Goal: Transaction & Acquisition: Purchase product/service

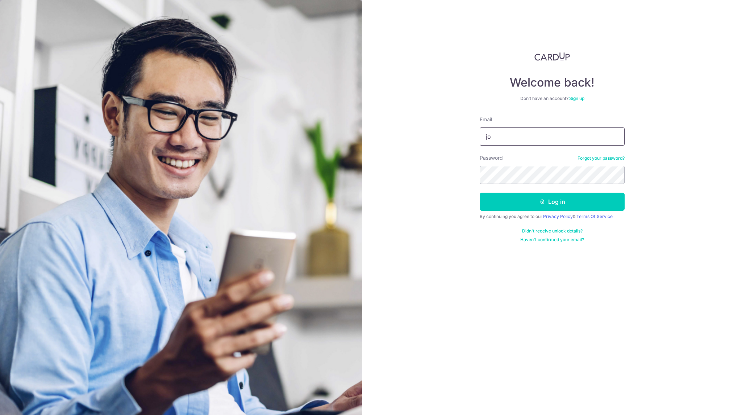
type input "Johnny@capitalj.sg"
click at [553, 201] on button "Log in" at bounding box center [552, 202] width 145 height 18
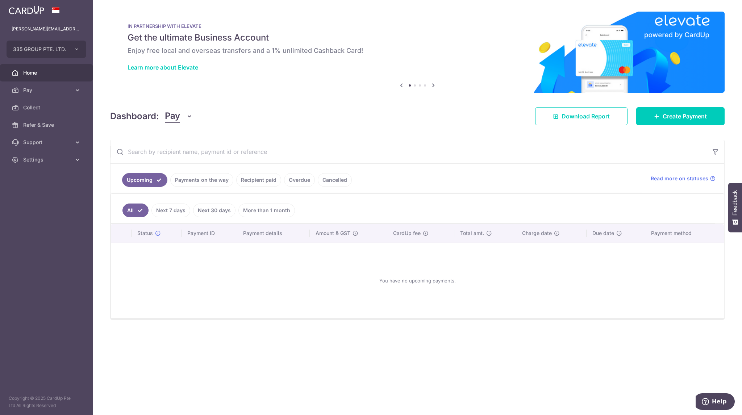
drag, startPoint x: 329, startPoint y: 328, endPoint x: 243, endPoint y: 321, distance: 85.8
click at [244, 321] on div "× Pause Schedule Pause all future payments in this series Pause just this one p…" at bounding box center [417, 207] width 649 height 415
click at [674, 119] on span "Create Payment" at bounding box center [685, 116] width 44 height 9
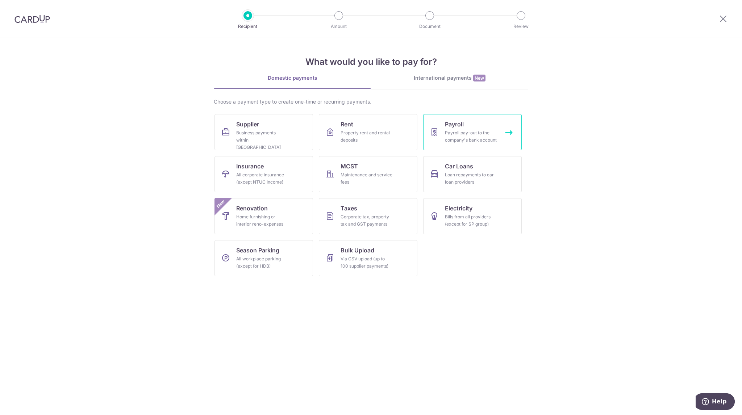
click at [466, 136] on div "Payroll pay-out to the company's bank account" at bounding box center [471, 136] width 52 height 14
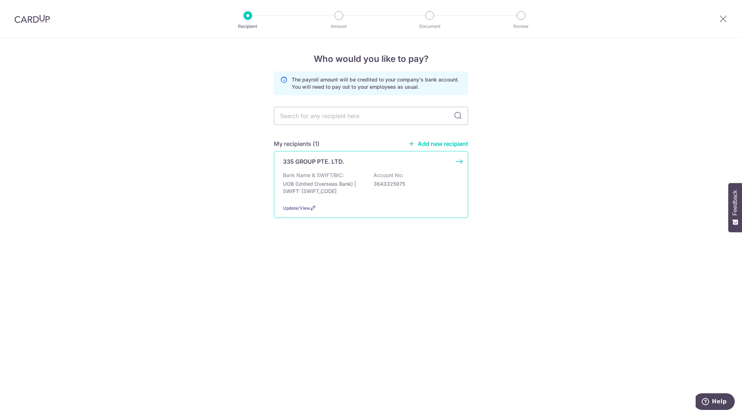
click at [336, 172] on p "Bank Name & SWIFT/BIC:" at bounding box center [313, 175] width 61 height 7
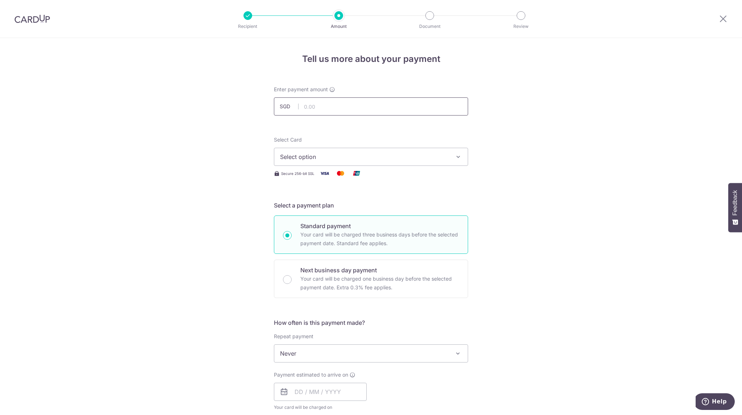
click at [316, 104] on input "text" at bounding box center [371, 106] width 194 height 18
type input "50,000.00"
click at [678, 202] on div "Tell us more about your payment Enter payment amount SGD 50,000.00 50000.00 Sel…" at bounding box center [371, 386] width 742 height 697
click at [445, 152] on button "Select option" at bounding box center [371, 157] width 194 height 18
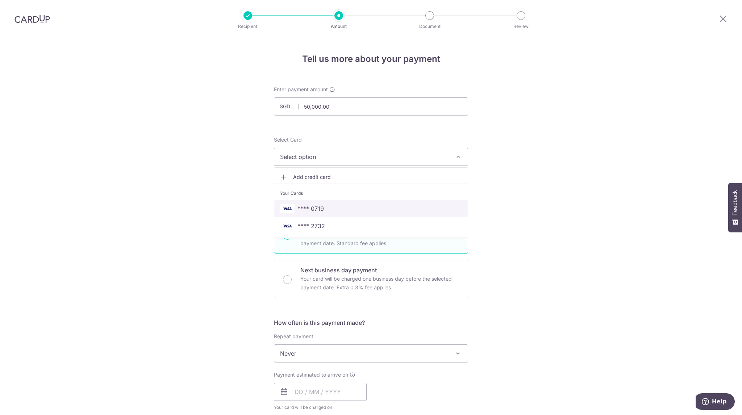
click at [418, 205] on span "**** 0719" at bounding box center [371, 208] width 182 height 9
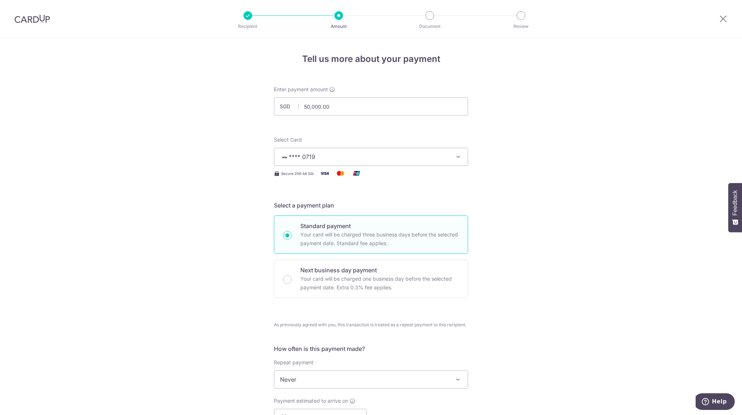
click at [449, 158] on button "**** 0719" at bounding box center [371, 157] width 194 height 18
click at [351, 222] on span "**** 2732" at bounding box center [371, 226] width 182 height 9
click at [604, 239] on div "Tell us more about your payment Enter payment amount SGD 50,000.00 50000.00 Sel…" at bounding box center [371, 399] width 742 height 723
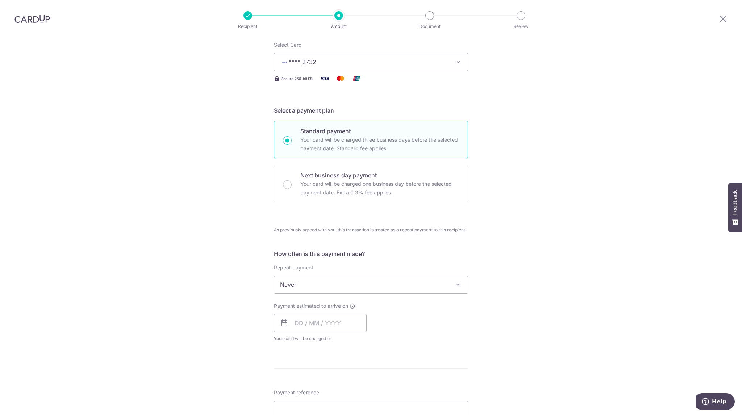
scroll to position [109, 0]
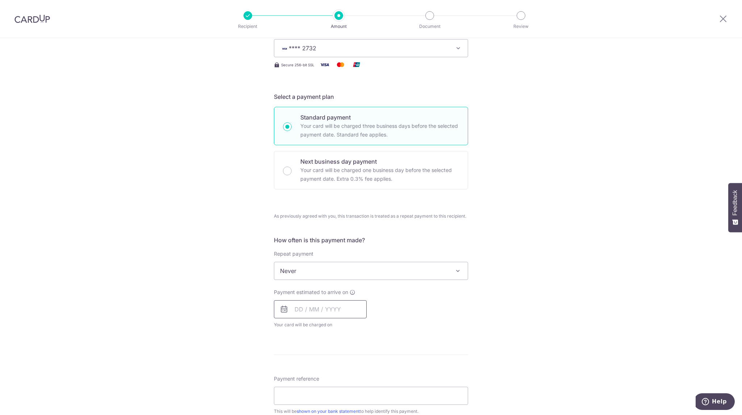
click at [306, 315] on input "text" at bounding box center [320, 309] width 93 height 18
click at [362, 361] on link "5" at bounding box center [361, 361] width 12 height 12
type input "[DATE]"
click at [507, 331] on div "Tell us more about your payment Enter payment amount SGD 50,000.00 50000.00 Sel…" at bounding box center [371, 290] width 742 height 723
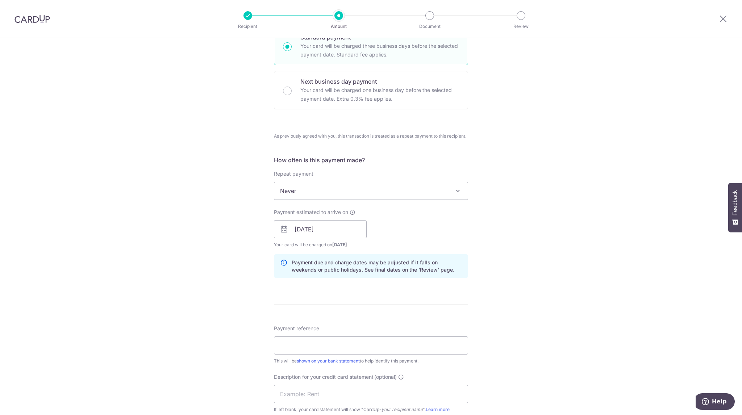
scroll to position [254, 0]
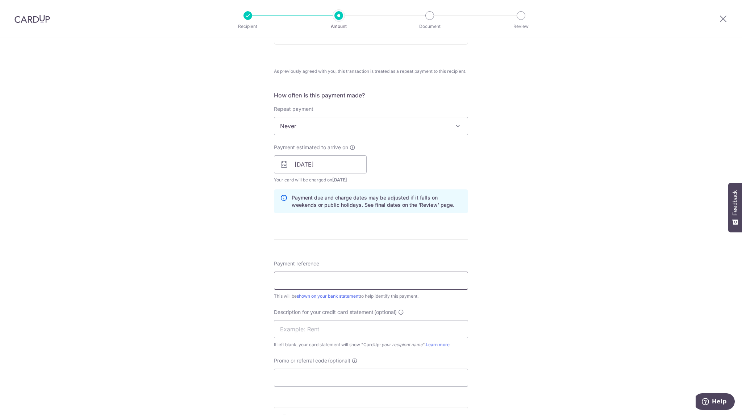
click at [380, 283] on input "Payment reference" at bounding box center [371, 281] width 194 height 18
click at [610, 274] on div "Tell us more about your payment Enter payment amount SGD 50,000.00 50000.00 Sel…" at bounding box center [371, 160] width 742 height 752
click at [331, 280] on input "Payment reference" at bounding box center [371, 281] width 194 height 18
type input "335 Group"
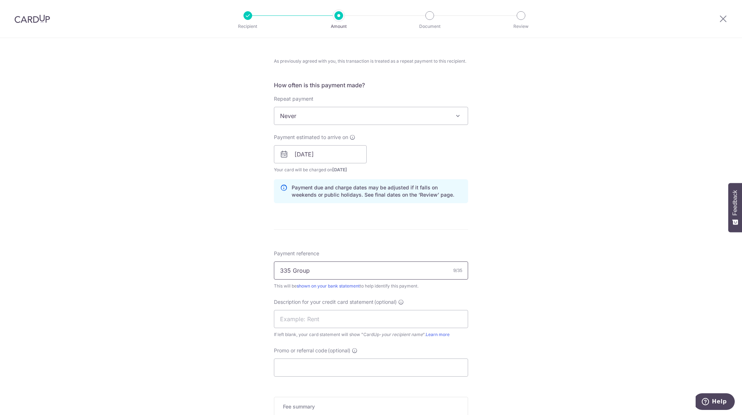
scroll to position [374, 0]
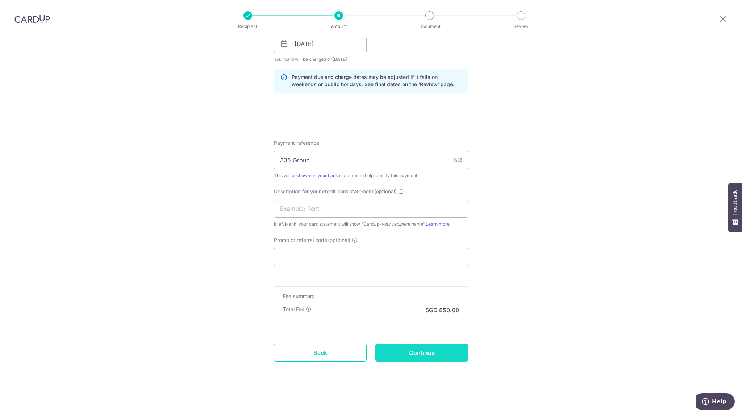
click at [439, 346] on input "Continue" at bounding box center [421, 353] width 93 height 18
type input "Create Schedule"
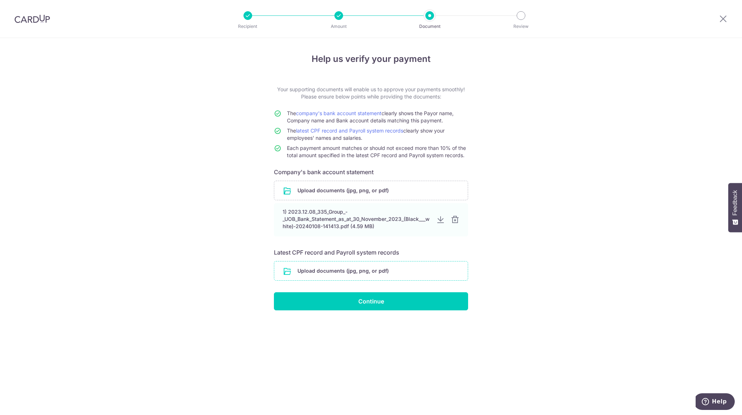
click at [367, 269] on input "file" at bounding box center [370, 271] width 193 height 19
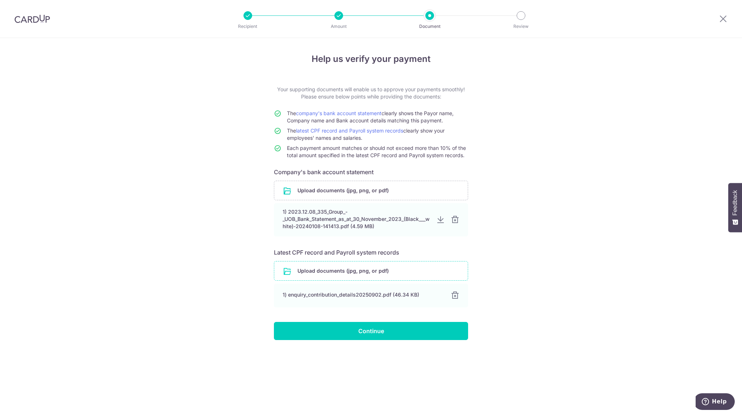
click at [371, 269] on input "file" at bounding box center [370, 271] width 193 height 19
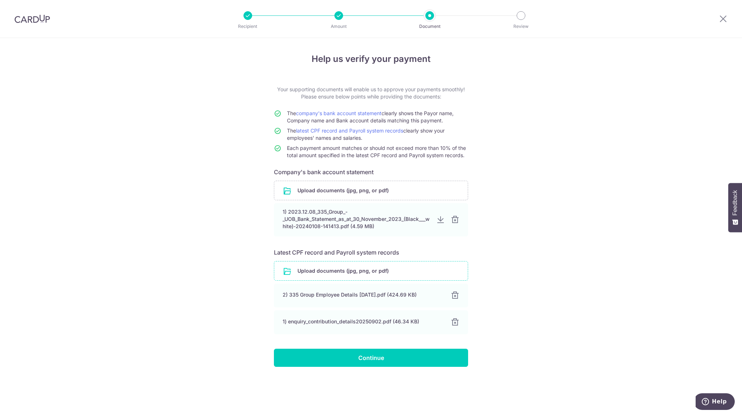
drag, startPoint x: 619, startPoint y: 335, endPoint x: 544, endPoint y: 361, distance: 79.4
click at [544, 361] on div "Help us verify your payment Your supporting documents will enable us to approve…" at bounding box center [371, 226] width 742 height 377
click at [565, 322] on div "Help us verify your payment Your supporting documents will enable us to approve…" at bounding box center [371, 226] width 742 height 377
click at [391, 355] on input "Continue" at bounding box center [371, 358] width 194 height 18
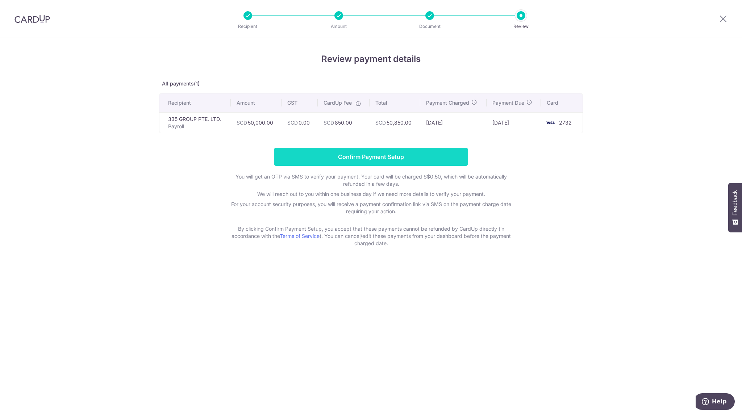
click at [395, 153] on input "Confirm Payment Setup" at bounding box center [371, 157] width 194 height 18
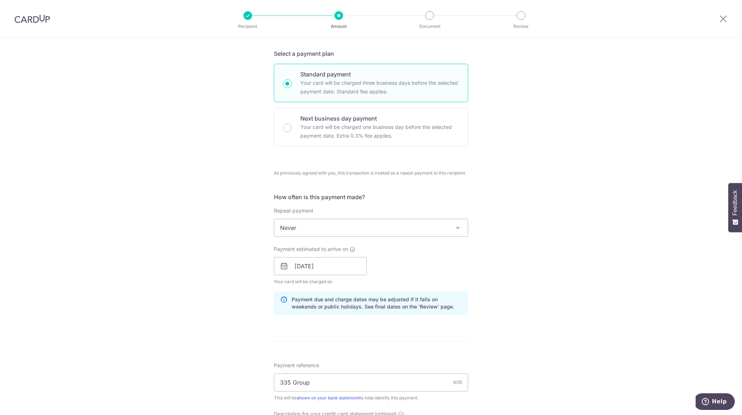
scroll to position [150, 0]
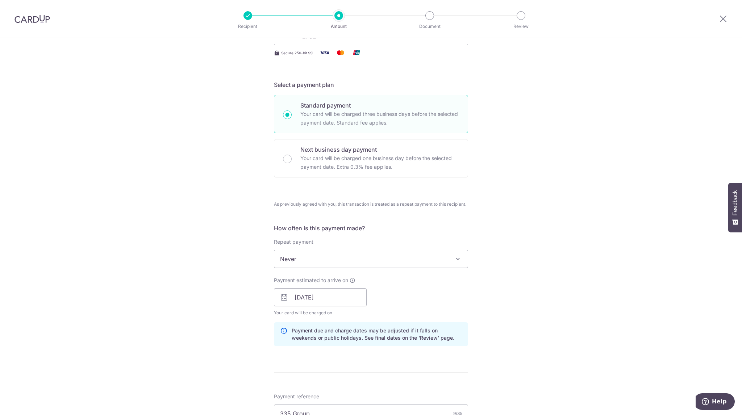
drag, startPoint x: 618, startPoint y: 303, endPoint x: 555, endPoint y: 338, distance: 72.3
click at [555, 338] on div "Tell us more about your payment Enter payment amount SGD 50,000.00 50000.00 Una…" at bounding box center [371, 279] width 742 height 782
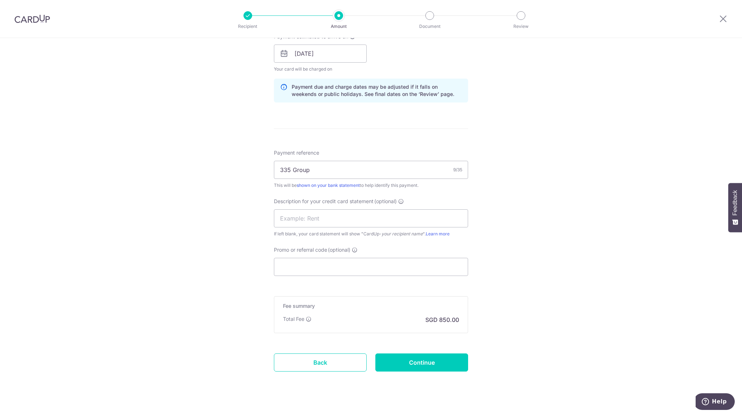
scroll to position [404, 0]
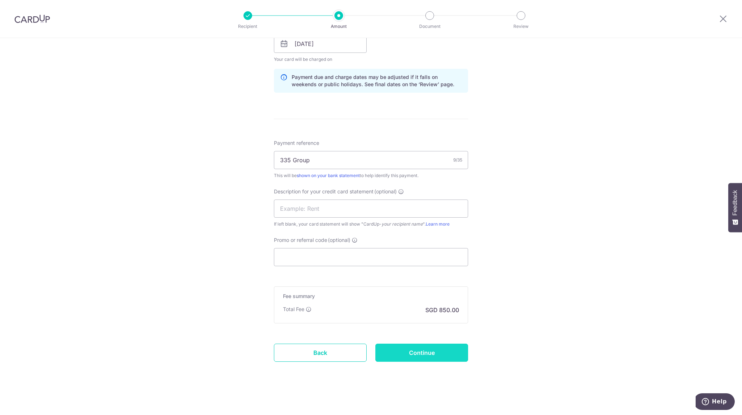
click at [415, 350] on input "Continue" at bounding box center [421, 353] width 93 height 18
type input "Update Schedule"
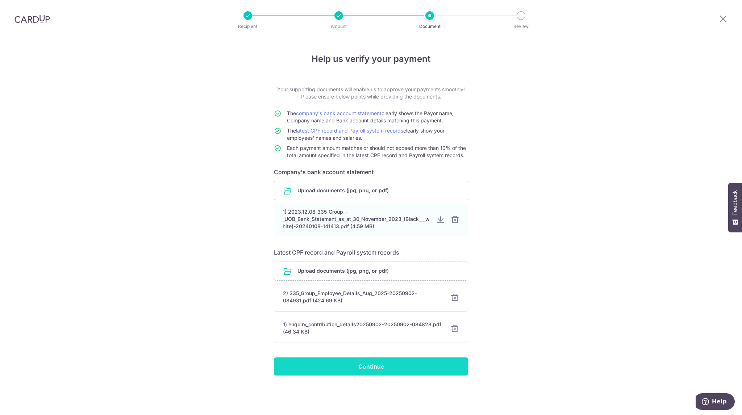
click at [383, 364] on input "Continue" at bounding box center [371, 367] width 194 height 18
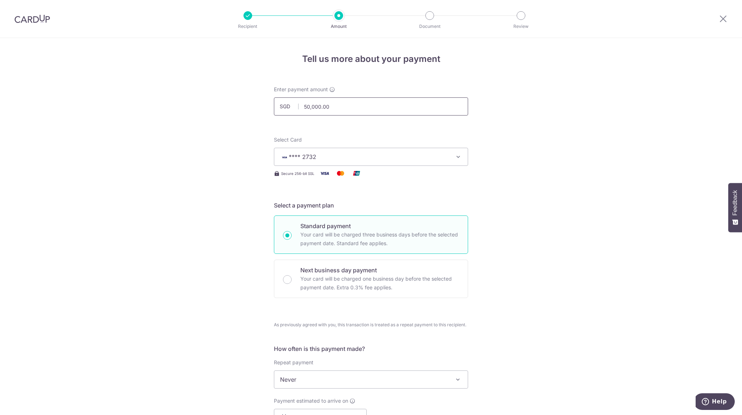
drag, startPoint x: 353, startPoint y: 111, endPoint x: 106, endPoint y: 96, distance: 247.9
click at [108, 96] on div "Tell us more about your payment Enter payment amount SGD 50,000.00 50000.00 Sel…" at bounding box center [371, 414] width 742 height 752
click at [624, 184] on div "Tell us more about your payment Enter payment amount SGD 48000 50000.00 Select …" at bounding box center [371, 414] width 742 height 752
type input "48,000.00"
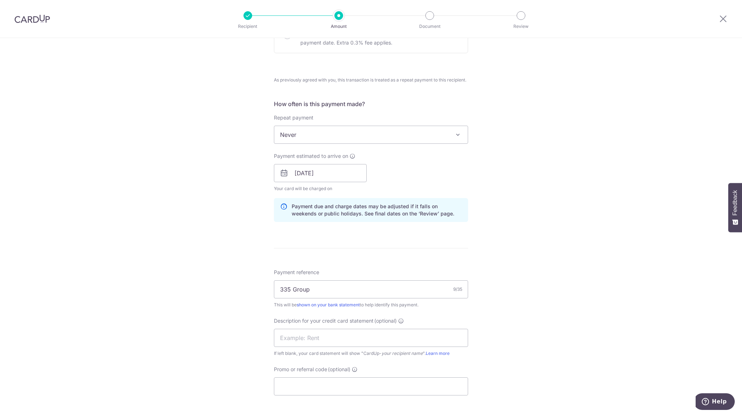
scroll to position [374, 0]
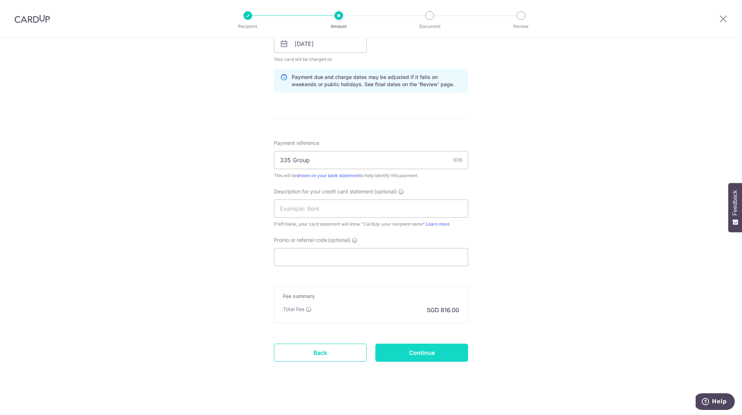
click at [430, 352] on input "Continue" at bounding box center [421, 353] width 93 height 18
type input "Update Schedule"
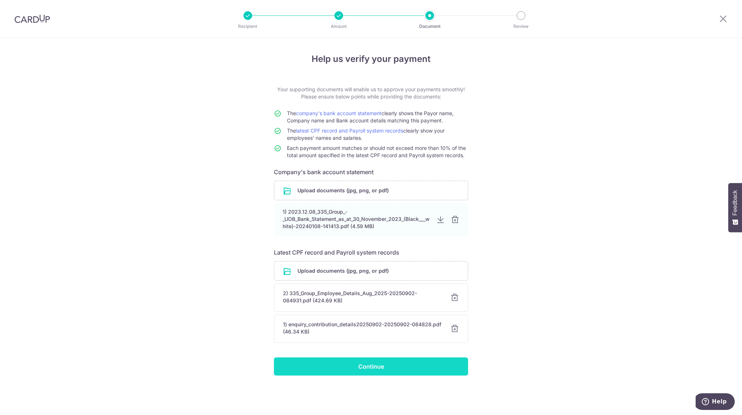
click at [377, 369] on input "Continue" at bounding box center [371, 367] width 194 height 18
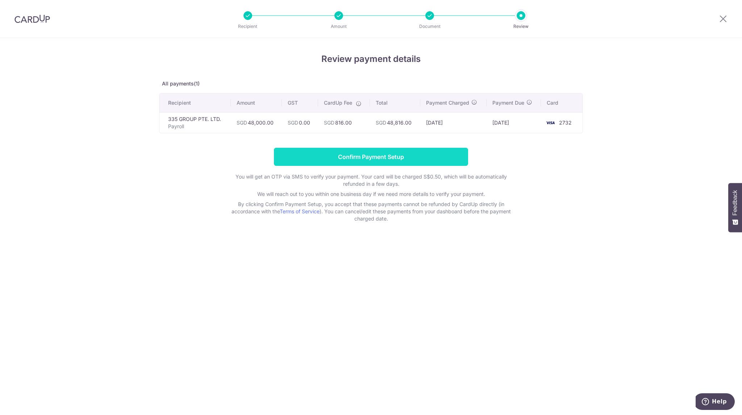
click at [389, 154] on input "Confirm Payment Setup" at bounding box center [371, 157] width 194 height 18
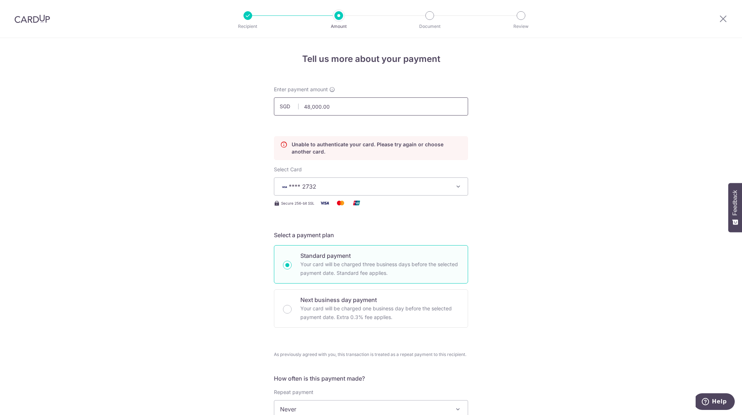
drag, startPoint x: 369, startPoint y: 106, endPoint x: 105, endPoint y: 121, distance: 264.5
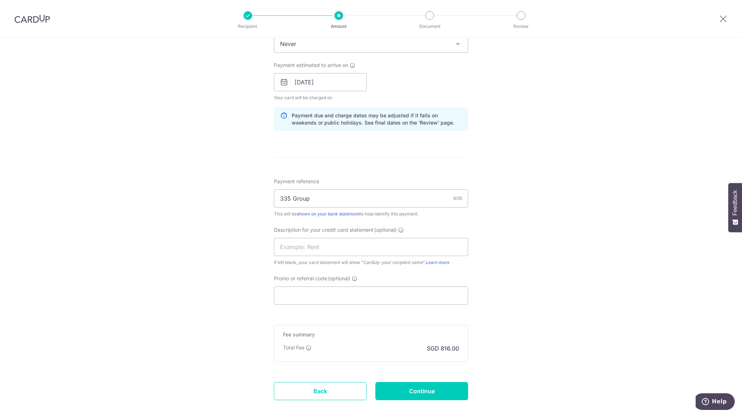
scroll to position [398, 0]
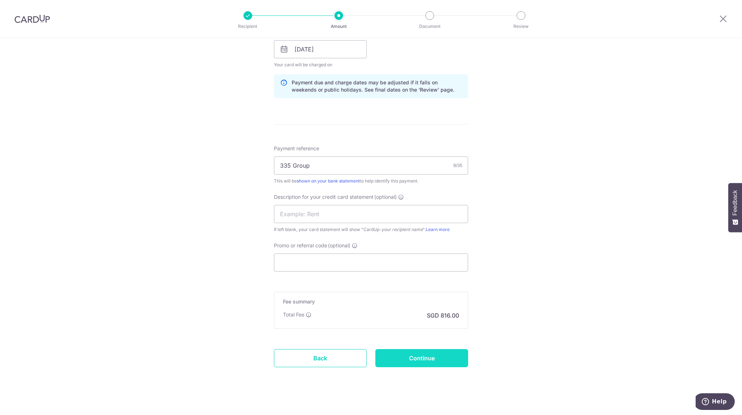
click at [419, 357] on input "Continue" at bounding box center [421, 358] width 93 height 18
type input "46,000.00"
type input "Update Schedule"
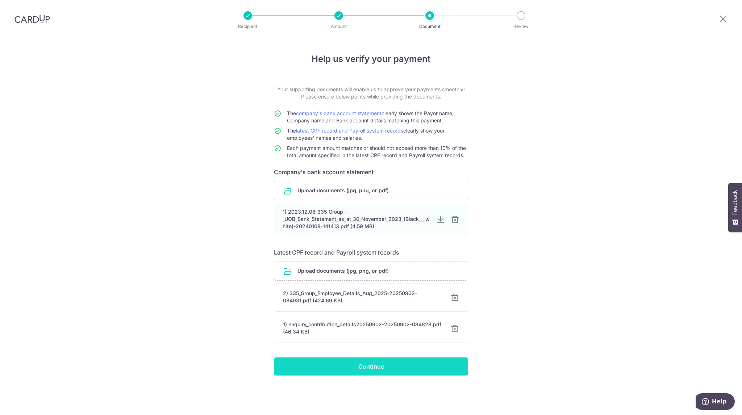
click at [396, 371] on input "Continue" at bounding box center [371, 367] width 194 height 18
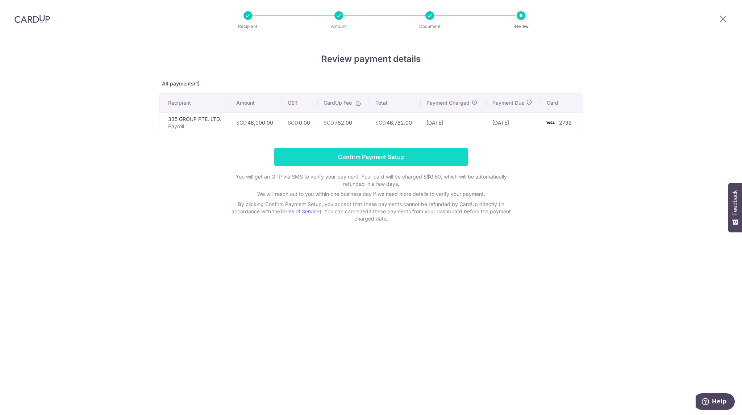
click at [409, 156] on input "Confirm Payment Setup" at bounding box center [371, 157] width 194 height 18
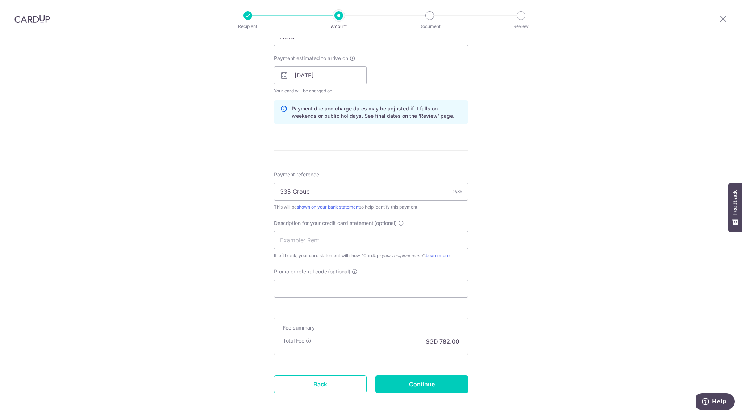
scroll to position [404, 0]
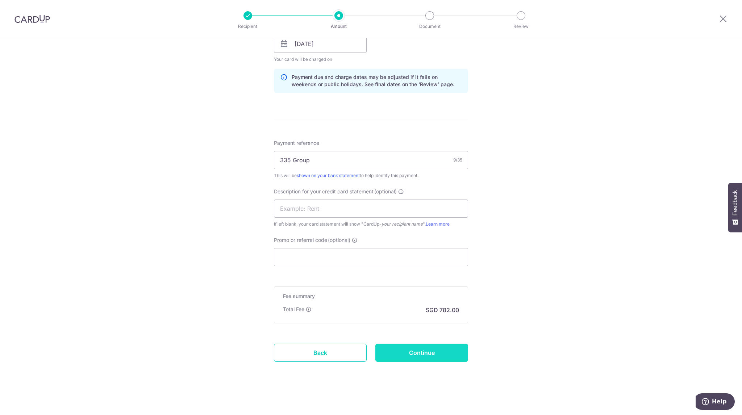
click at [439, 352] on input "Continue" at bounding box center [421, 353] width 93 height 18
type input "Update Schedule"
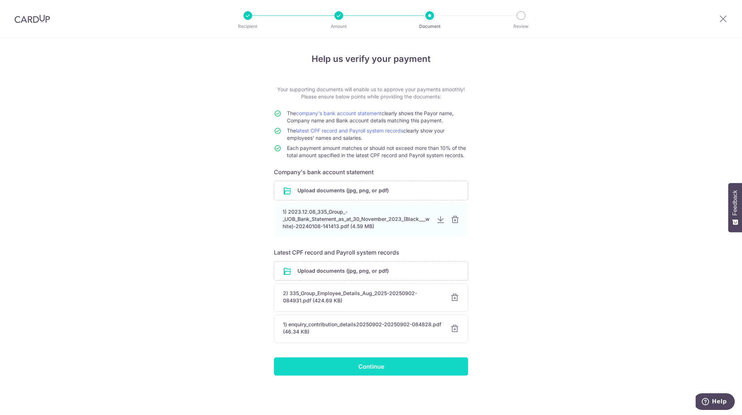
click at [388, 364] on input "Continue" at bounding box center [371, 367] width 194 height 18
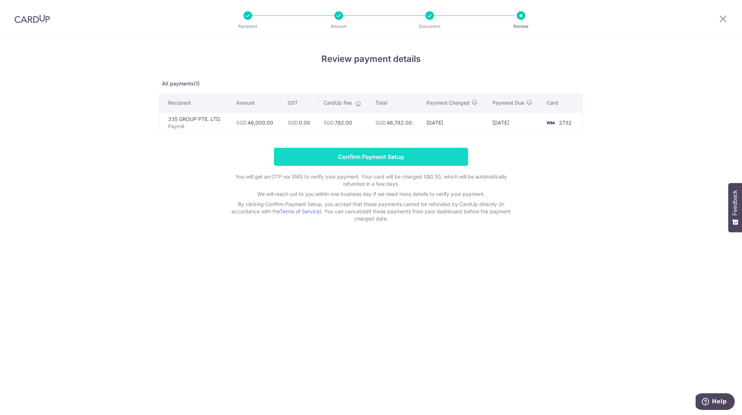
click at [418, 157] on input "Confirm Payment Setup" at bounding box center [371, 157] width 194 height 18
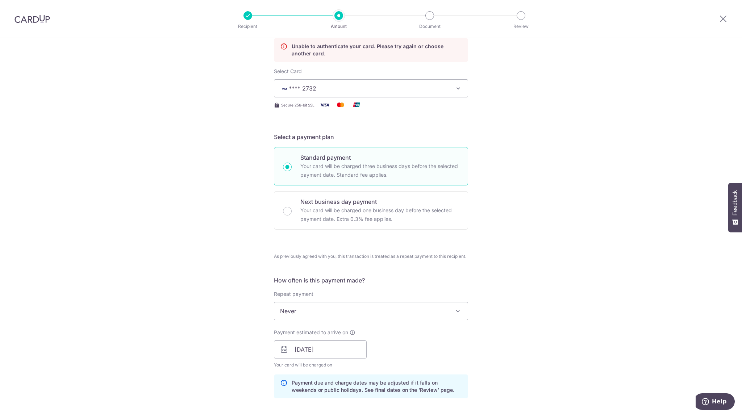
click at [529, 260] on div "Tell us more about your payment Enter payment amount SGD 46,000.00 46000.00 Una…" at bounding box center [371, 331] width 742 height 782
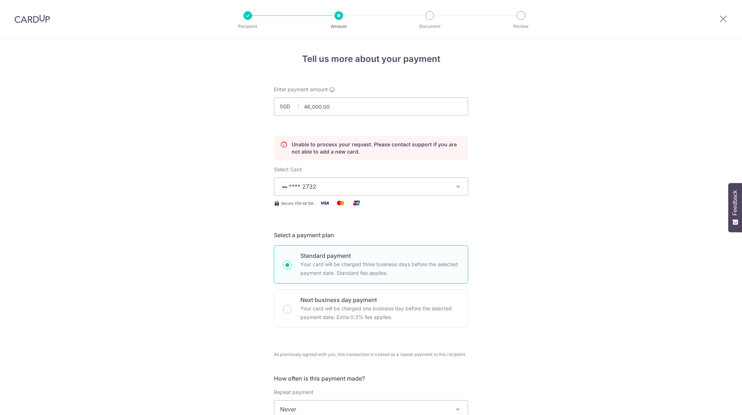
scroll to position [98, 0]
